Goal: Navigation & Orientation: Find specific page/section

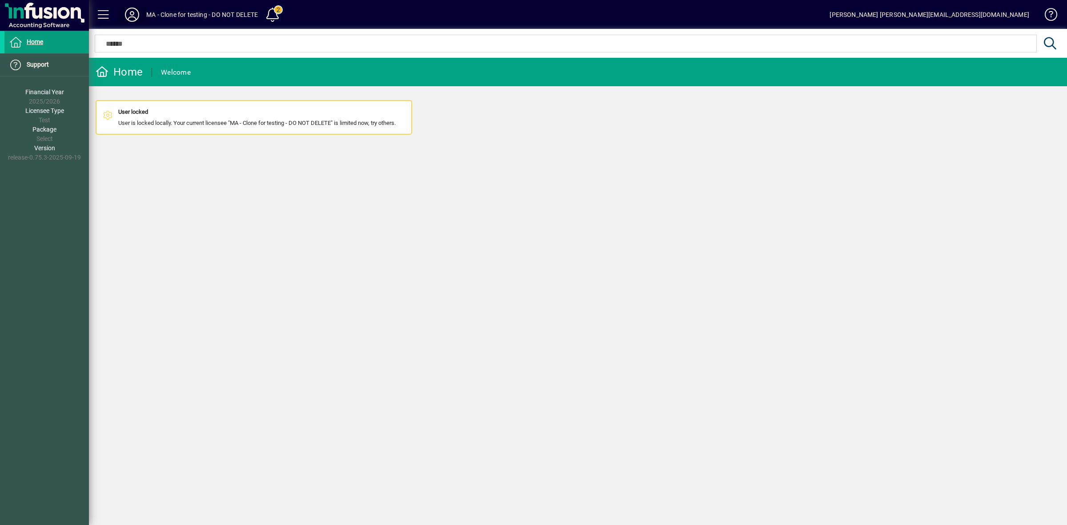
click at [134, 12] on icon at bounding box center [132, 15] width 18 height 14
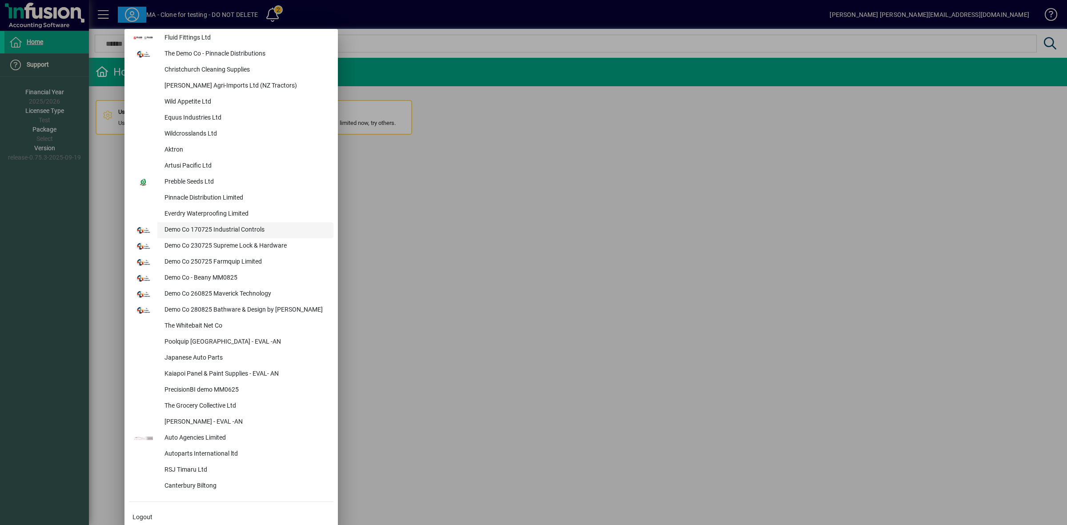
scroll to position [190, 0]
click at [184, 483] on div "Canterbury Biltong" at bounding box center [245, 481] width 176 height 16
